Goal: Task Accomplishment & Management: Manage account settings

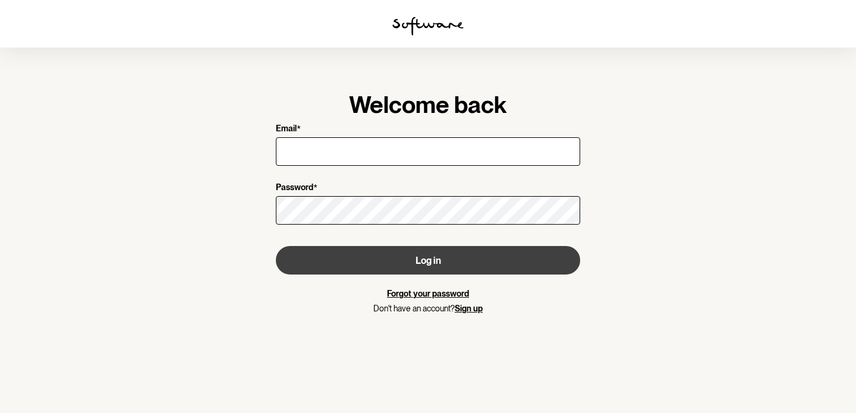
type input "[EMAIL_ADDRESS][PERSON_NAME][DOMAIN_NAME]"
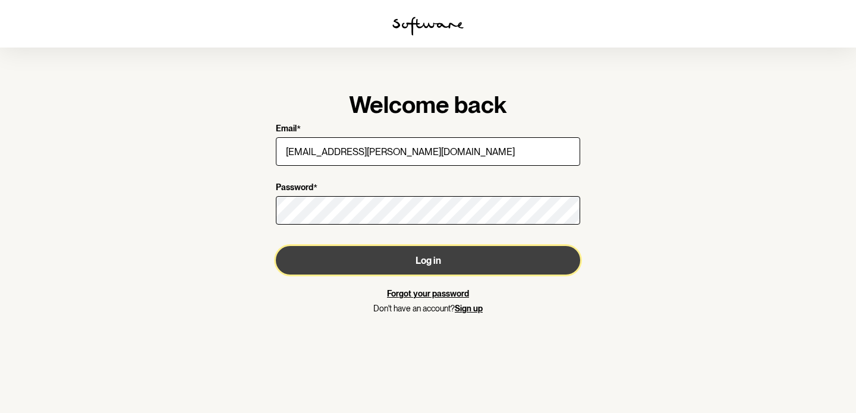
click at [424, 257] on button "Log in" at bounding box center [428, 260] width 304 height 29
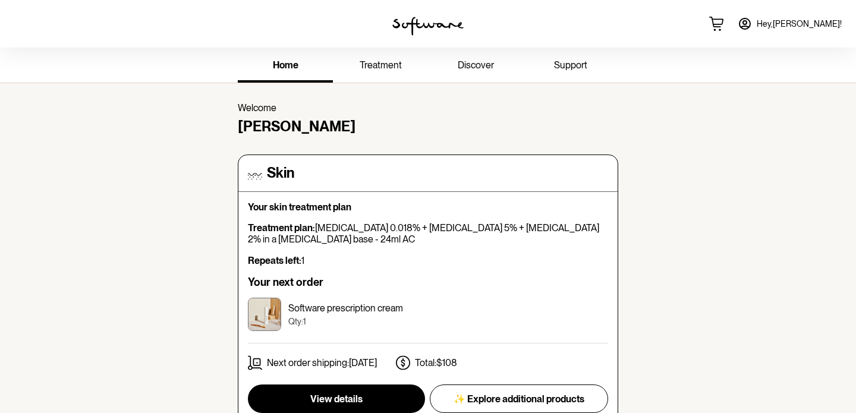
click at [752, 23] on icon at bounding box center [745, 24] width 14 height 14
